Goal: Task Accomplishment & Management: Use online tool/utility

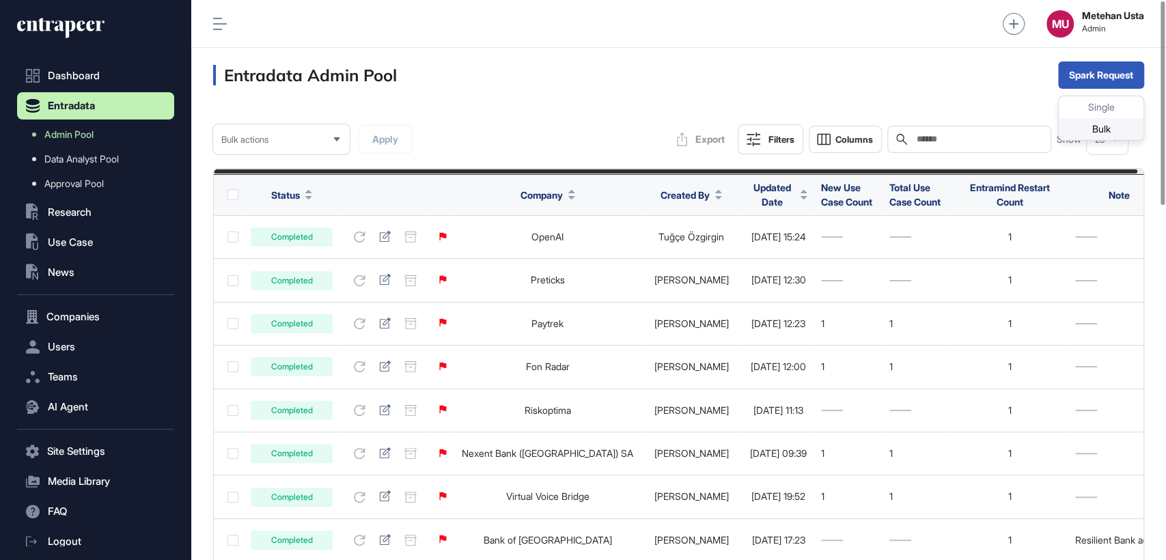
click at [1093, 128] on div "Bulk" at bounding box center [1101, 129] width 85 height 22
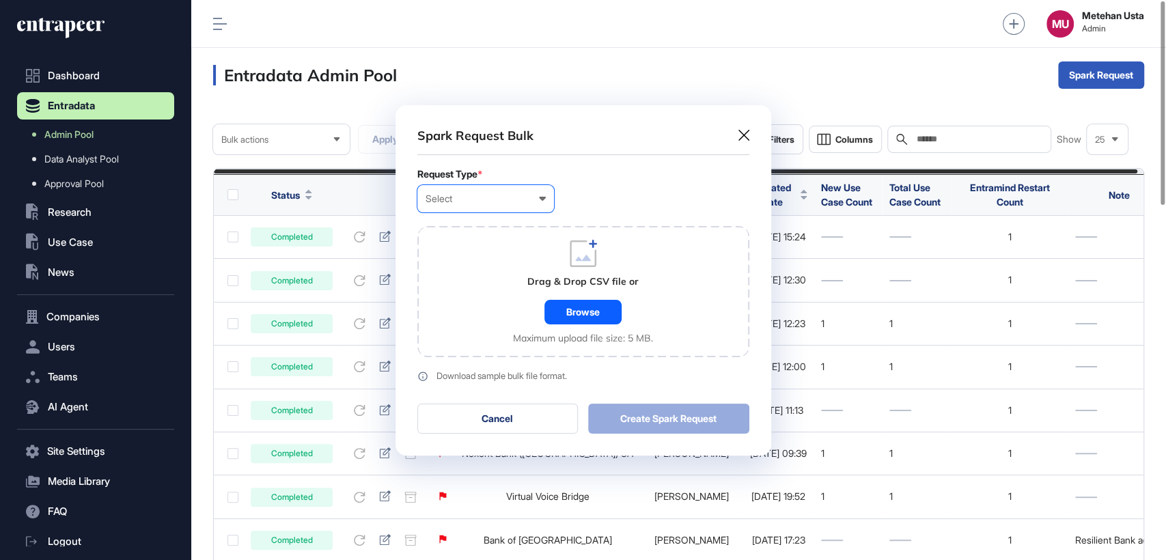
scroll to position [0, 5]
click at [465, 190] on div "Select User Company Customer Request ID" at bounding box center [485, 198] width 137 height 27
click at [0, 0] on div "Company" at bounding box center [0, 0] width 0 height 0
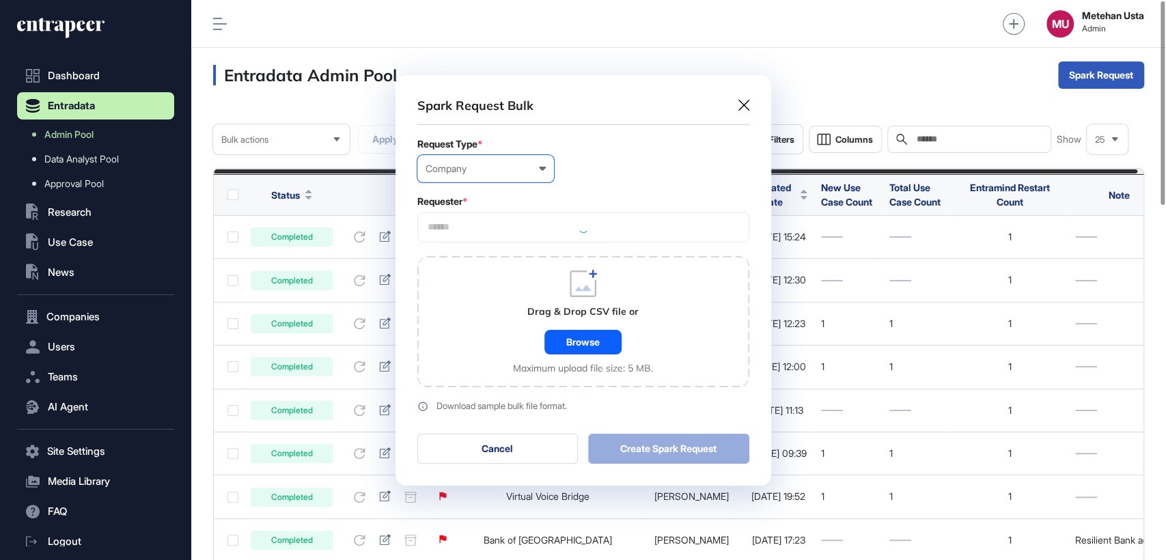
scroll to position [410, 376]
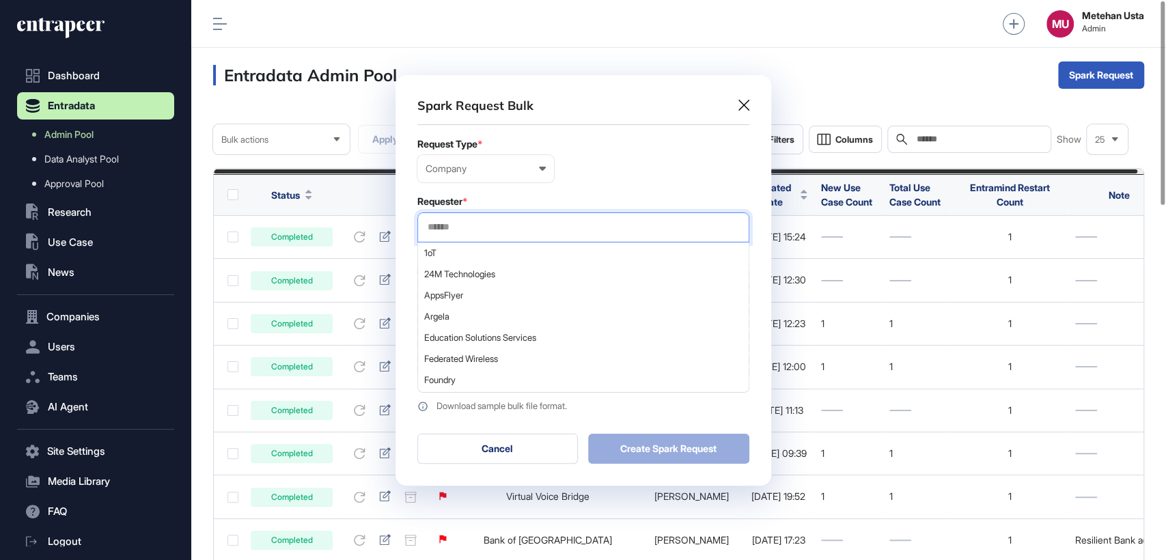
click at [494, 232] on input "text" at bounding box center [583, 227] width 314 height 12
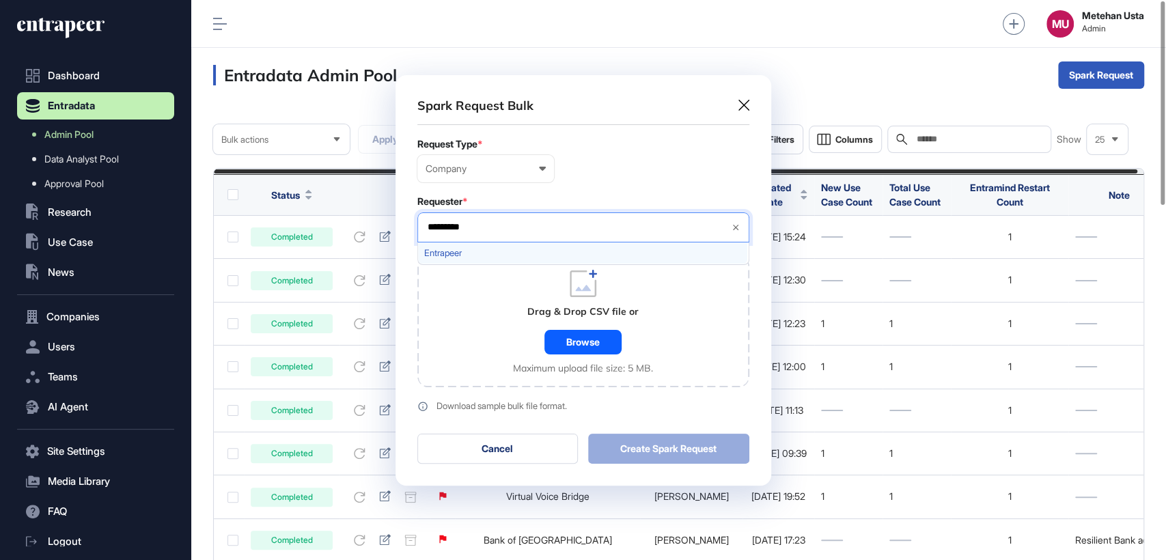
type input "*********"
click at [462, 260] on div "Entrapeer" at bounding box center [582, 252] width 329 height 21
click at [623, 182] on form "Request Type * Company User Company Customer Request ID Requester * Entrapeer *…" at bounding box center [583, 275] width 332 height 273
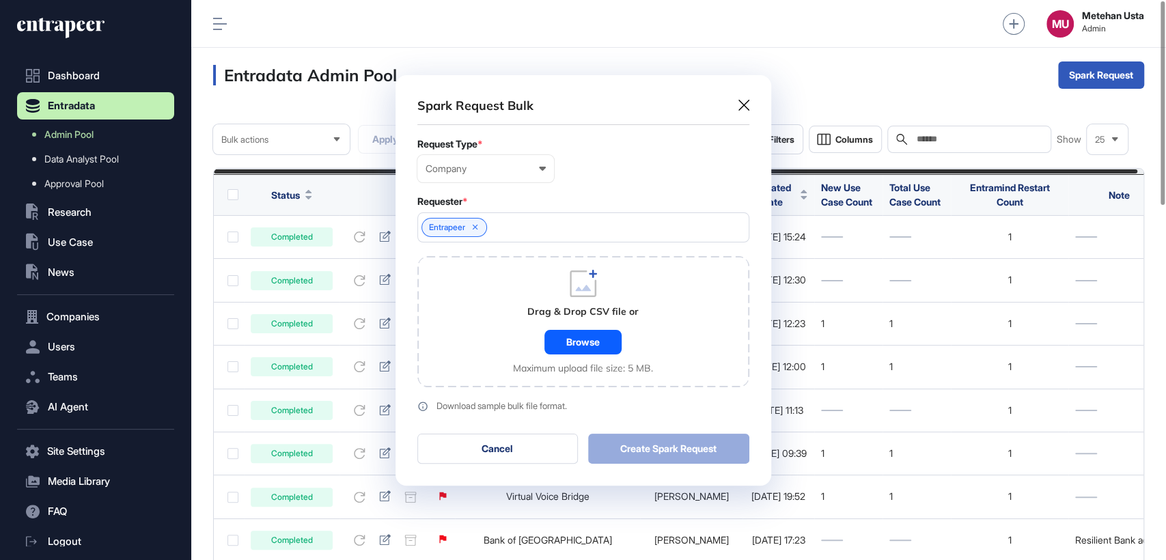
click at [593, 327] on div "Drag & Drop CSV file or Browse Maximum upload file size: 5 MB." at bounding box center [583, 322] width 140 height 104
click at [585, 331] on div "Browse" at bounding box center [582, 342] width 77 height 25
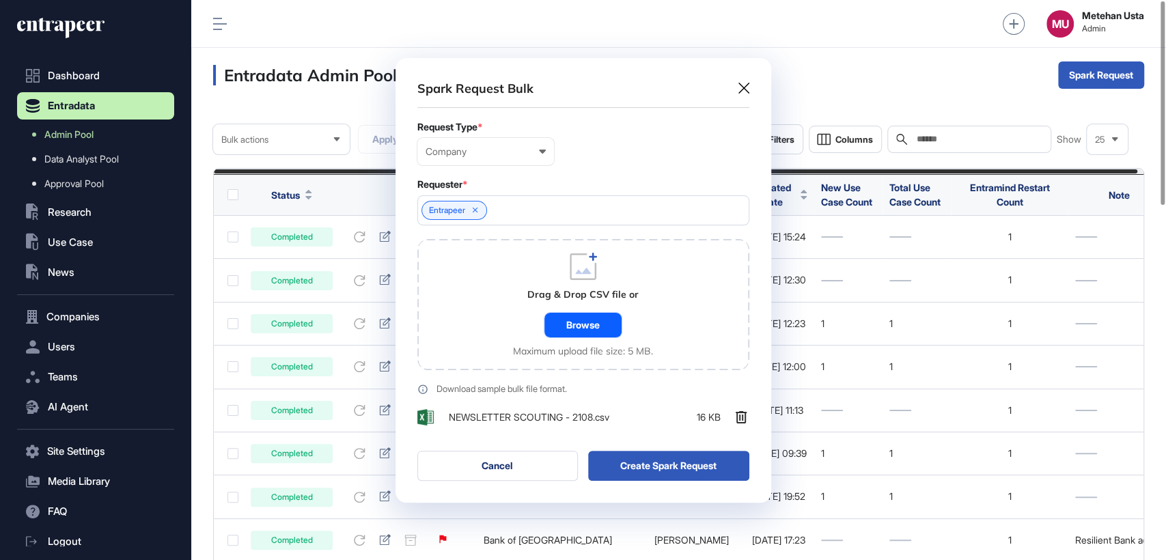
scroll to position [445, 376]
click at [655, 449] on div "Spark Request Bulk Request Type * Company User Company Customer Request ID Requ…" at bounding box center [583, 280] width 376 height 445
click at [656, 459] on button "Create Spark Request" at bounding box center [668, 466] width 161 height 30
